Goal: Communication & Community: Participate in discussion

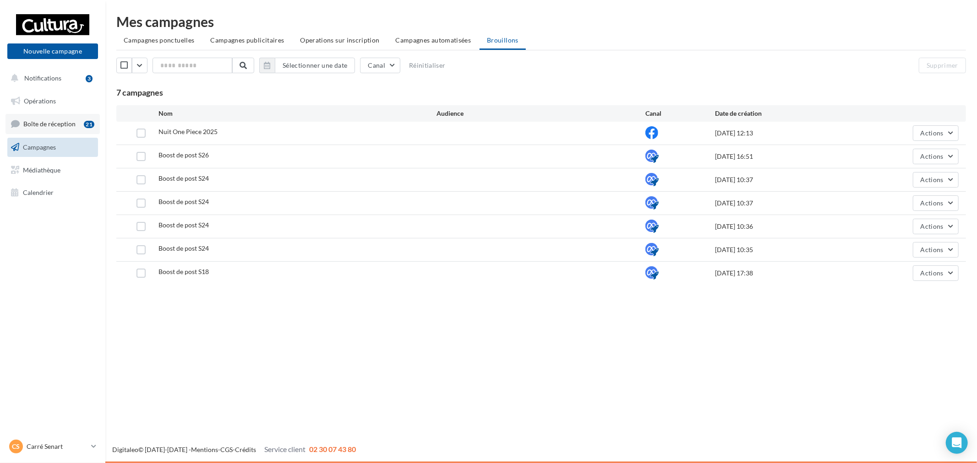
click at [25, 122] on span "Boîte de réception" at bounding box center [49, 124] width 52 height 8
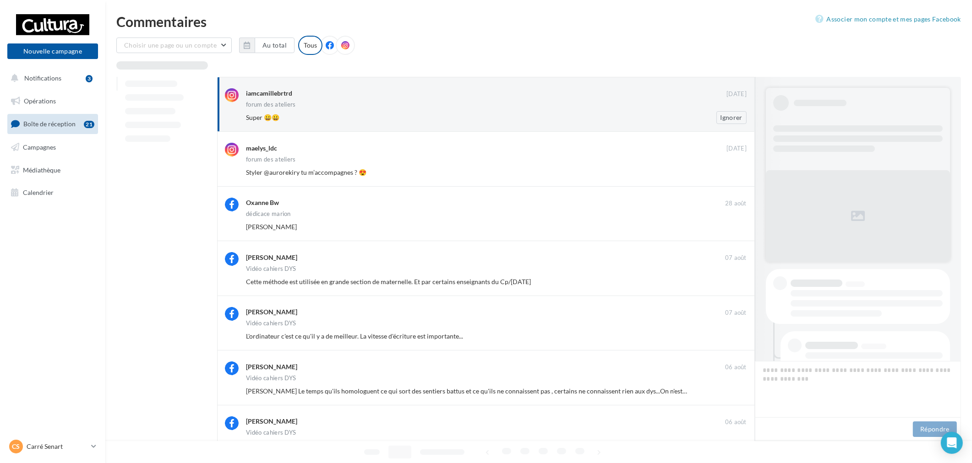
click at [337, 103] on div "forum des ateliers" at bounding box center [496, 106] width 501 height 8
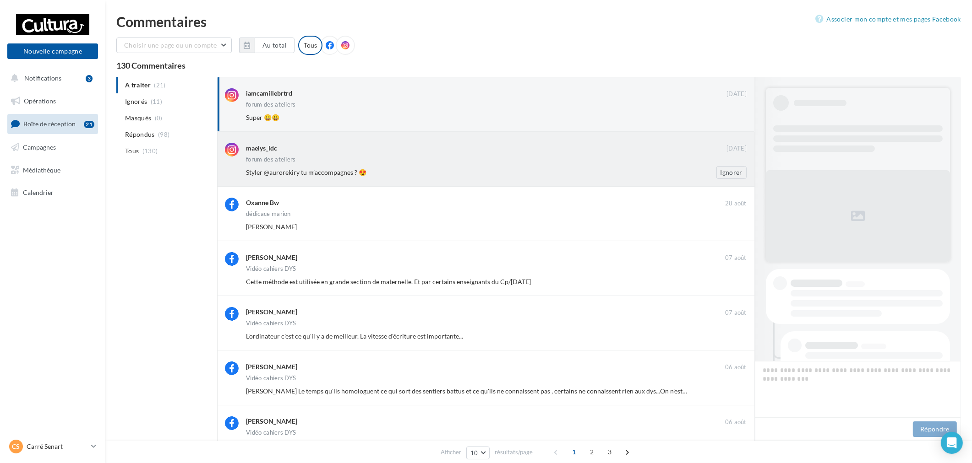
click at [455, 162] on div "forum des ateliers" at bounding box center [496, 161] width 501 height 8
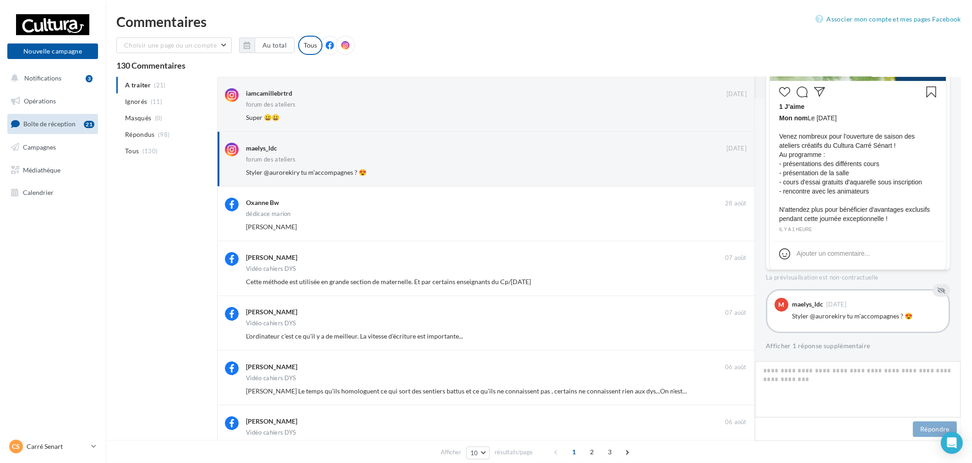
scroll to position [263, 0]
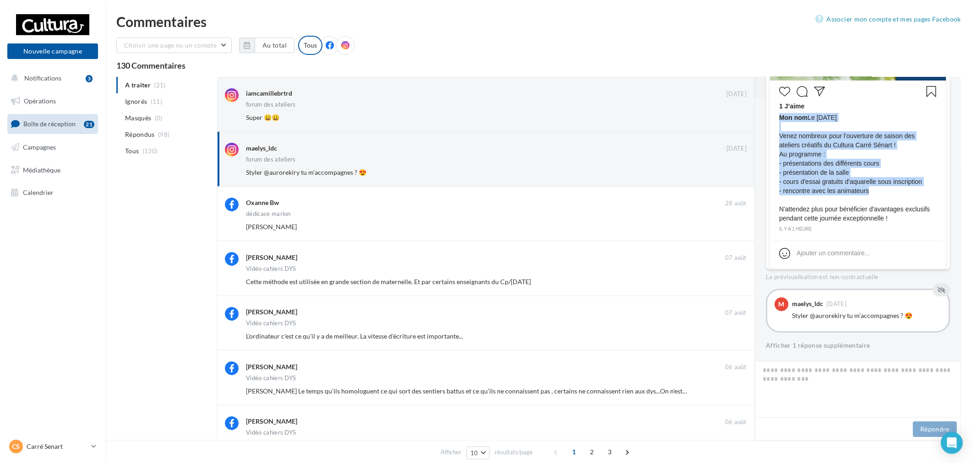
drag, startPoint x: 833, startPoint y: 163, endPoint x: 889, endPoint y: 188, distance: 60.9
click at [883, 189] on div "1 J’aime Mon nom Le [DATE] Venez nombreux pour l'ouverture de saison des atelie…" at bounding box center [857, 158] width 171 height 151
click at [893, 186] on span "Mon nom Le [DATE] Venez nombreux pour l'ouverture de saison des ateliers créati…" at bounding box center [858, 168] width 158 height 110
drag, startPoint x: 791, startPoint y: 138, endPoint x: 866, endPoint y: 193, distance: 93.7
click at [841, 187] on span "Mon nom Le [DATE] Venez nombreux pour l'ouverture de saison des ateliers créati…" at bounding box center [858, 168] width 158 height 110
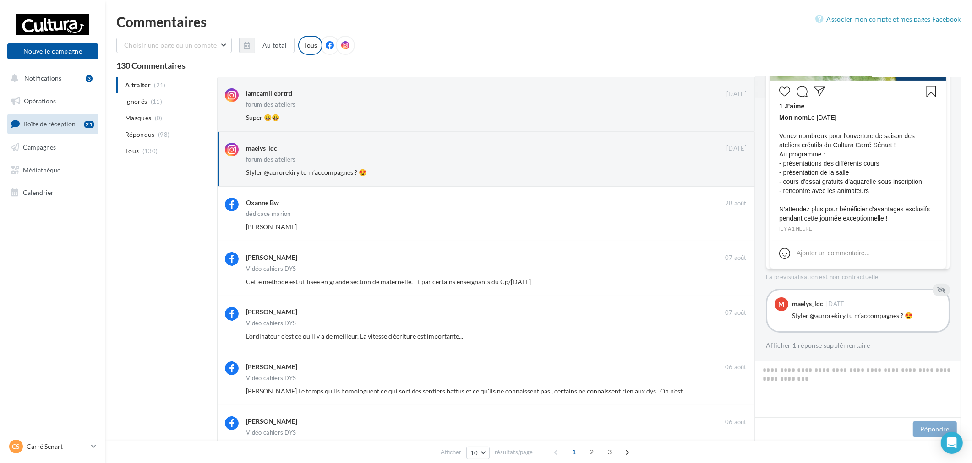
click at [914, 196] on span "Mon nom Le [DATE] Venez nombreux pour l'ouverture de saison des ateliers créati…" at bounding box center [858, 168] width 158 height 110
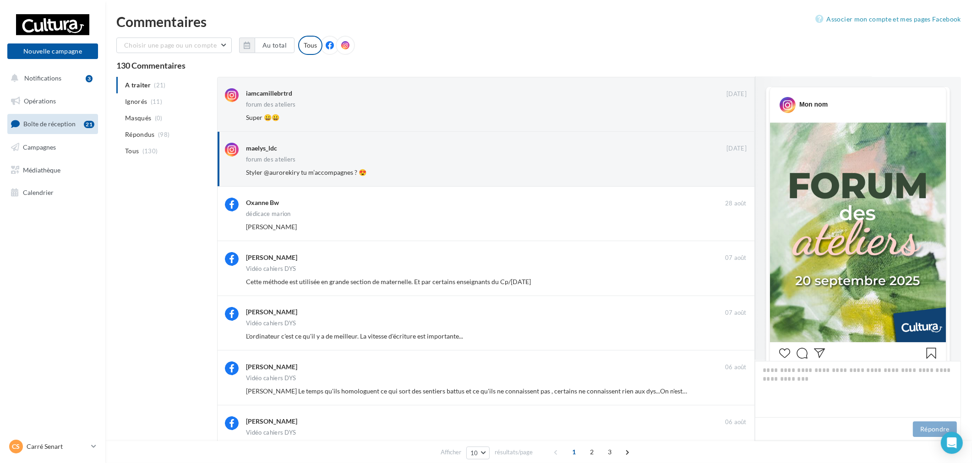
scroll to position [0, 0]
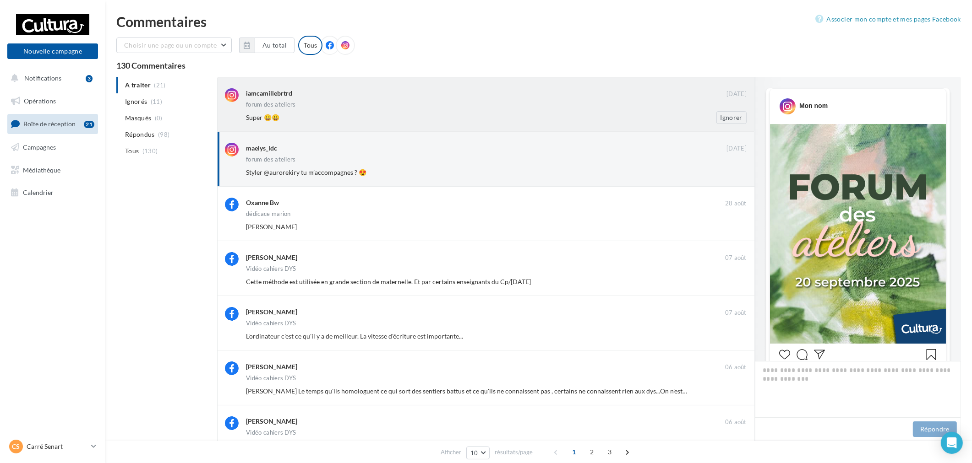
click at [348, 110] on div "iamcamillebrtrd [DATE] forum des ateliers Super 😀😀 Ignorer" at bounding box center [496, 106] width 501 height 36
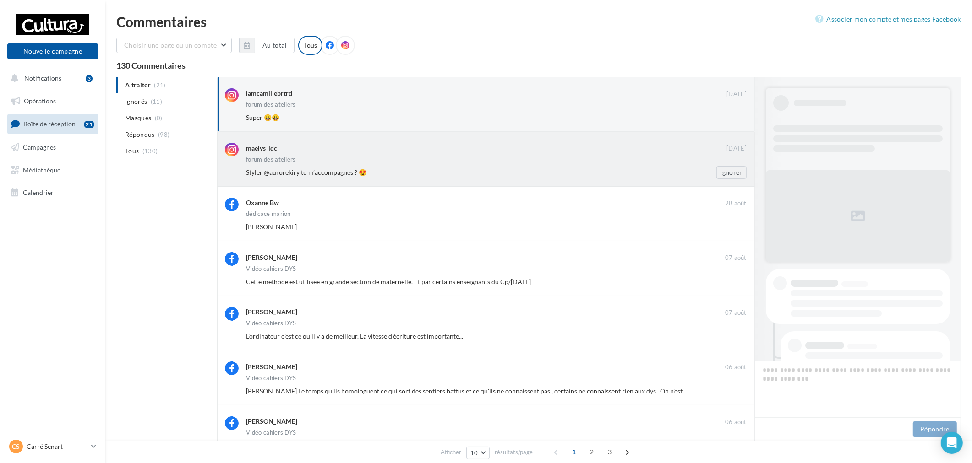
click at [463, 166] on div "Styler @aurorekiry tu m’accompagnes ? 😍 Ignorer" at bounding box center [500, 172] width 508 height 13
click at [481, 164] on div "maelys_ldc 11 sept. forum des ateliers Styler @aurorekiry tu m’accompagnes ? 😍 …" at bounding box center [496, 161] width 501 height 36
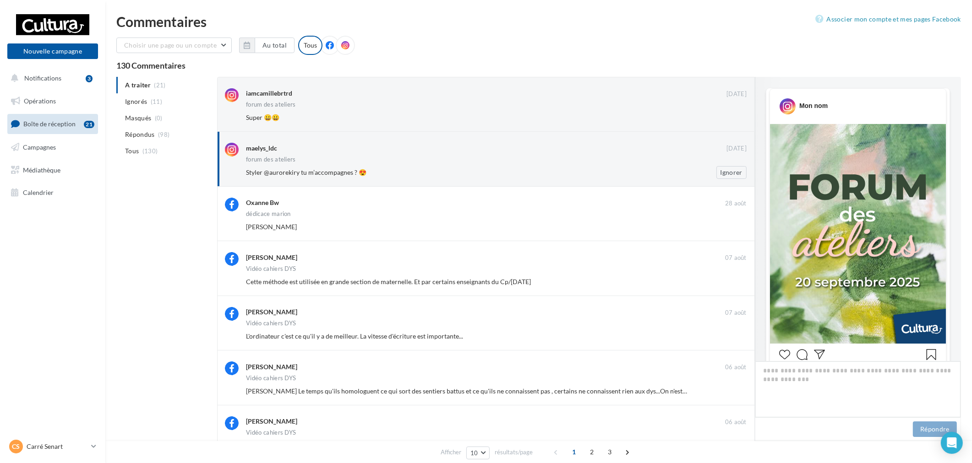
scroll to position [263, 0]
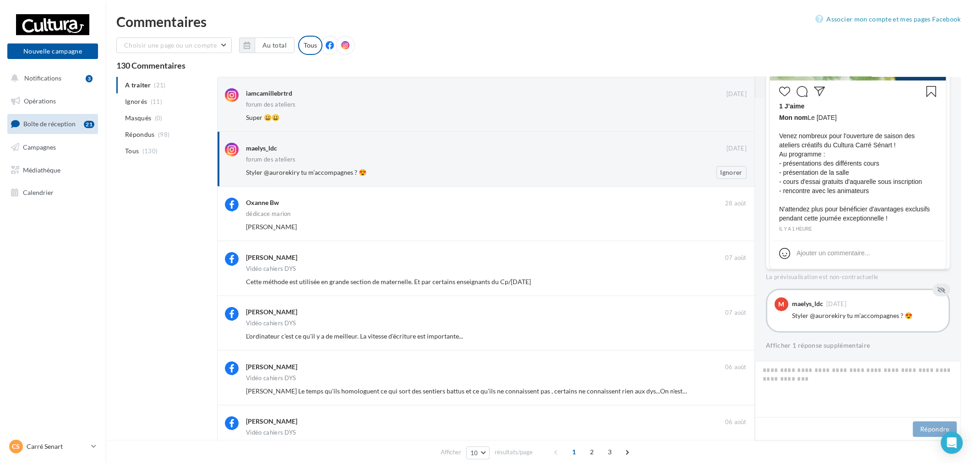
click at [370, 164] on div "maelys_ldc 11 sept. forum des ateliers Styler @aurorekiry tu m’accompagnes ? 😍 …" at bounding box center [496, 161] width 501 height 36
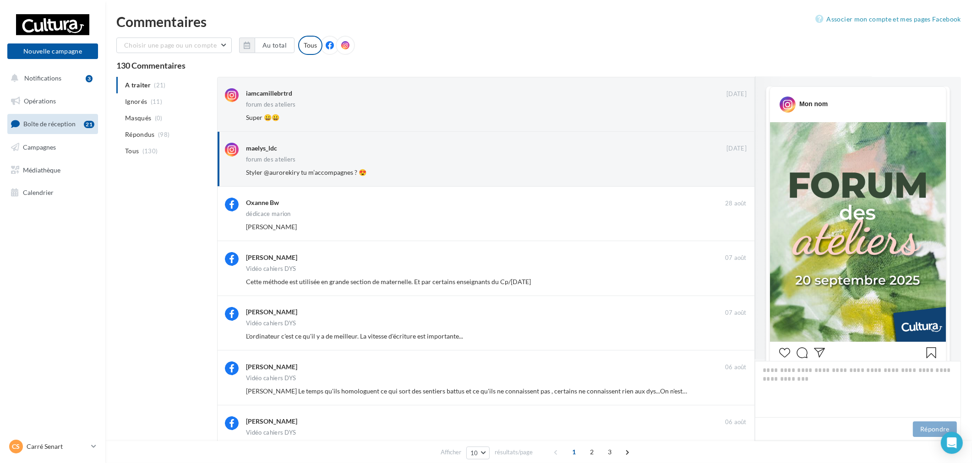
scroll to position [0, 0]
